Goal: Task Accomplishment & Management: Use online tool/utility

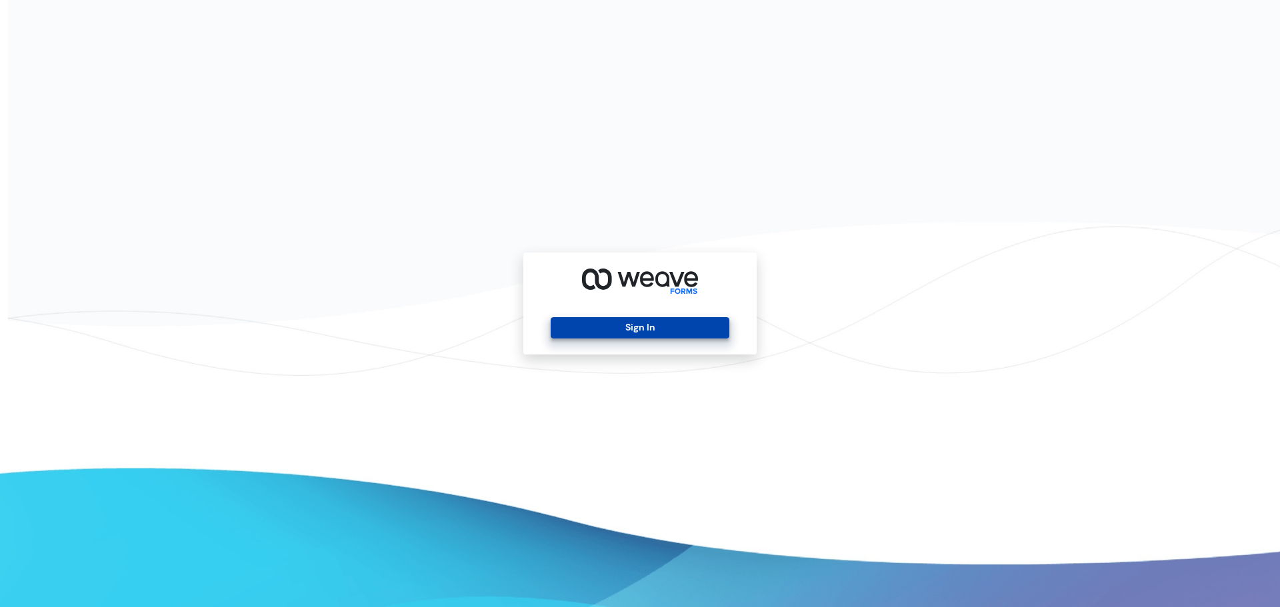
click at [659, 331] on button "Sign In" at bounding box center [640, 327] width 178 height 21
